Goal: Transaction & Acquisition: Purchase product/service

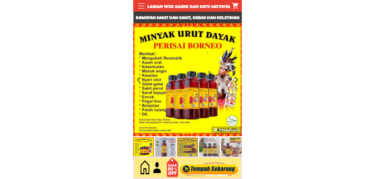
click at [199, 171] on div at bounding box center [209, 168] width 63 height 17
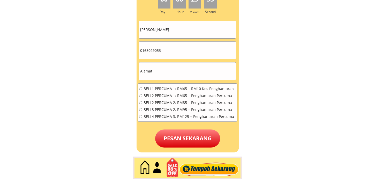
scroll to position [2385, 0]
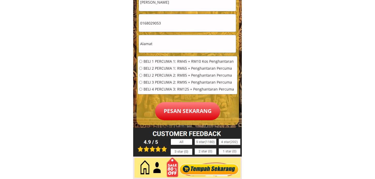
click at [178, 26] on input "0168029053" at bounding box center [187, 23] width 97 height 18
paste input "183189345"
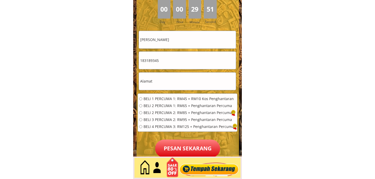
scroll to position [2328, 0]
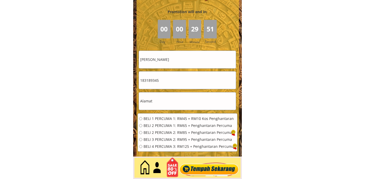
type input "183189345"
click at [159, 102] on input "text" at bounding box center [187, 102] width 97 height 18
paste input "[GEOGRAPHIC_DATA], 14, [GEOGRAPHIC_DATA]"
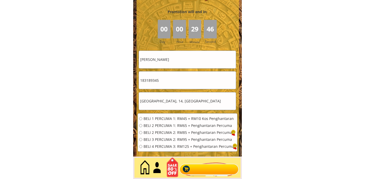
type input "[GEOGRAPHIC_DATA], 14, [GEOGRAPHIC_DATA]"
click at [157, 126] on span "BELI 2 PERCUMA 1: RM65 + Penghantaran Percuma" at bounding box center [188, 126] width 90 height 4
radio input "true"
click at [170, 63] on input "MARIATI AHMED" at bounding box center [187, 60] width 97 height 18
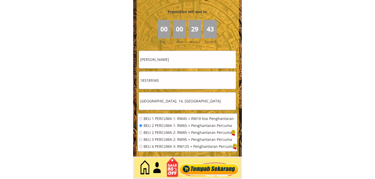
click at [170, 63] on input "MARIATI AHMED" at bounding box center [187, 60] width 97 height 18
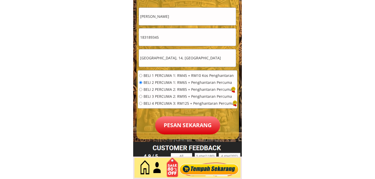
scroll to position [2414, 0]
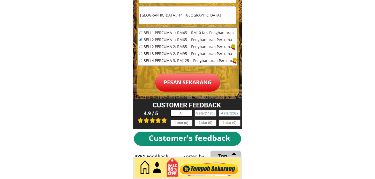
type input "[PERSON_NAME]"
click at [210, 72] on form "BELI 1 PERCUMA 1: RM45 + RM10 Kos Penghantaran BELI 2 PERCUMA 1: RM65 + Penghan…" at bounding box center [187, 28] width 100 height 127
click at [203, 79] on p "Pesan sekarang" at bounding box center [187, 83] width 65 height 18
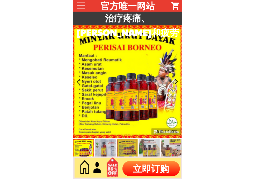
click at [155, 171] on p "立即订购" at bounding box center [150, 169] width 57 height 16
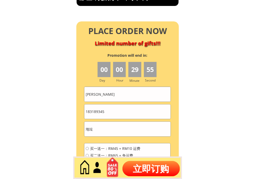
scroll to position [2296, 0]
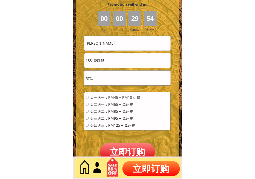
click at [128, 65] on input "183189345" at bounding box center [127, 60] width 86 height 14
paste input "0193270409"
type input "0193270409"
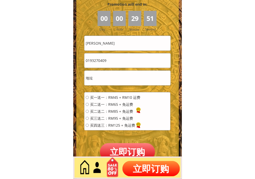
click at [126, 48] on input "[PERSON_NAME]" at bounding box center [127, 43] width 86 height 14
paste input "YM [GEOGRAPHIC_DATA]"
type input "YM [GEOGRAPHIC_DATA]"
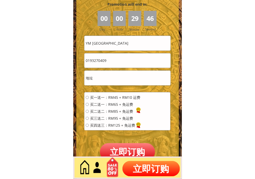
click at [127, 81] on input "text" at bounding box center [127, 78] width 86 height 14
paste input "[GEOGRAPHIC_DATA], 14, [GEOGRAPHIC_DATA]"
type input "[GEOGRAPHIC_DATA], 14, [GEOGRAPHIC_DATA]"
click at [120, 104] on span "买二送一：RM65 + 免运费" at bounding box center [115, 105] width 50 height 4
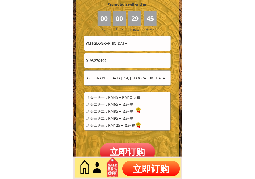
radio input "true"
click at [137, 151] on p "立即订购" at bounding box center [127, 151] width 55 height 17
